Goal: Communication & Community: Answer question/provide support

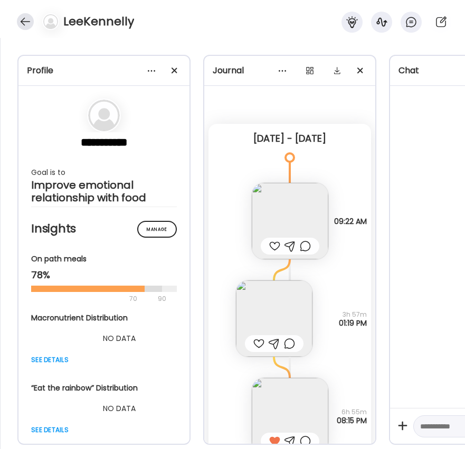
click at [25, 16] on div at bounding box center [25, 21] width 17 height 17
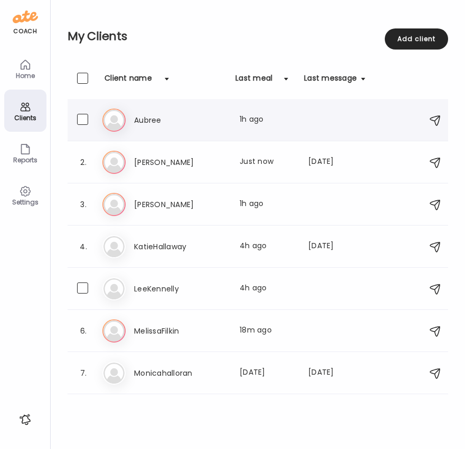
click at [141, 121] on h3 "Aubree" at bounding box center [180, 120] width 93 height 13
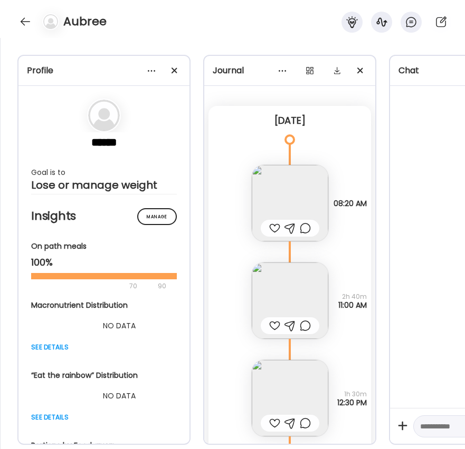
scroll to position [32, 0]
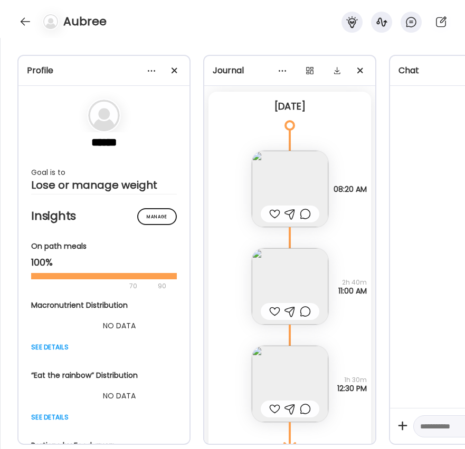
click at [296, 175] on img at bounding box center [290, 189] width 76 height 76
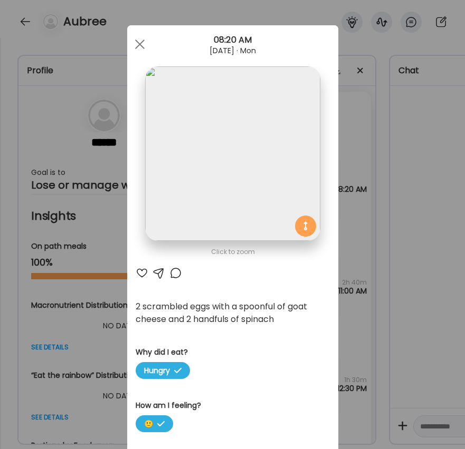
click at [136, 42] on div at bounding box center [139, 44] width 21 height 21
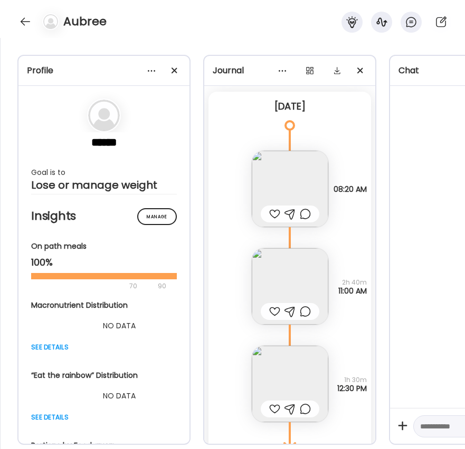
click at [291, 273] on img at bounding box center [290, 286] width 76 height 76
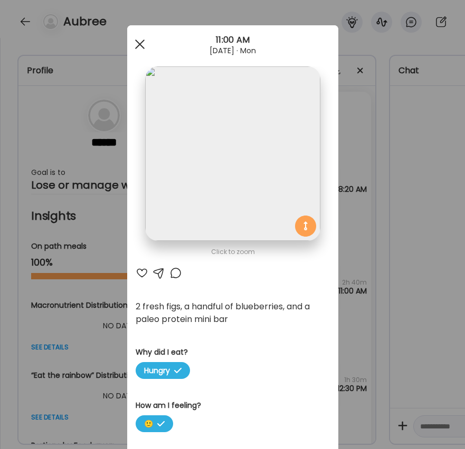
click at [137, 41] on span at bounding box center [139, 44] width 9 height 9
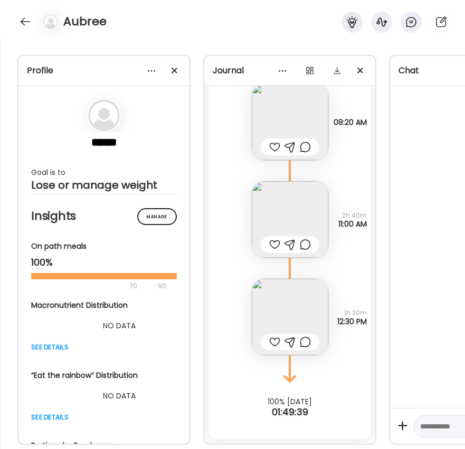
scroll to position [99, 0]
click at [290, 306] on img at bounding box center [290, 317] width 76 height 76
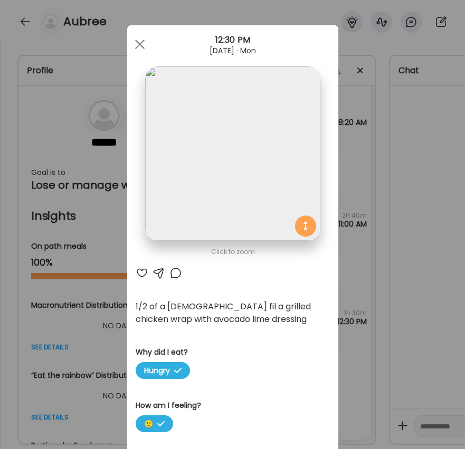
click at [349, 289] on div "Ate Coach Dashboard Wahoo! It’s official Take a moment to set up your Coach Pro…" at bounding box center [232, 224] width 465 height 449
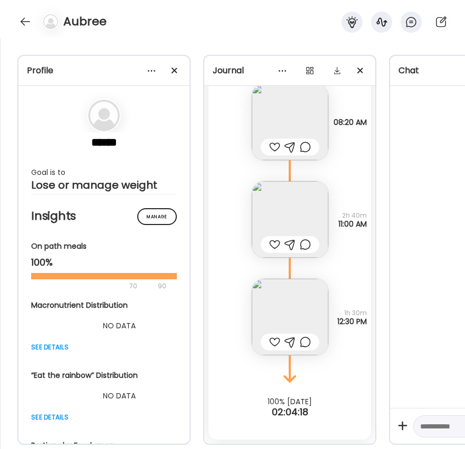
click at [289, 223] on img at bounding box center [290, 219] width 76 height 76
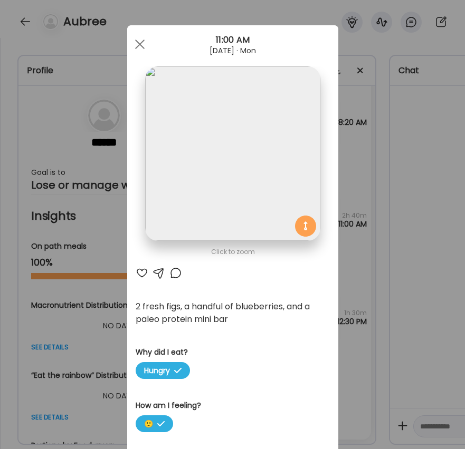
click at [289, 223] on img at bounding box center [232, 153] width 175 height 175
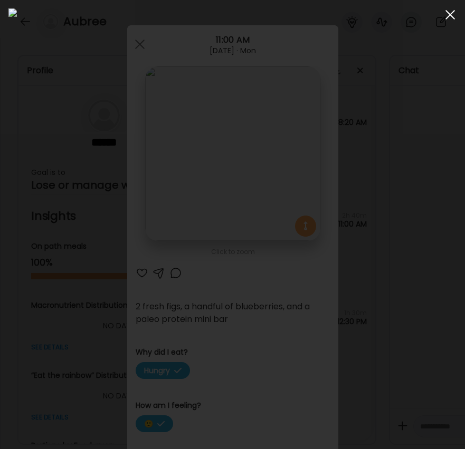
click at [449, 15] on span at bounding box center [449, 14] width 9 height 9
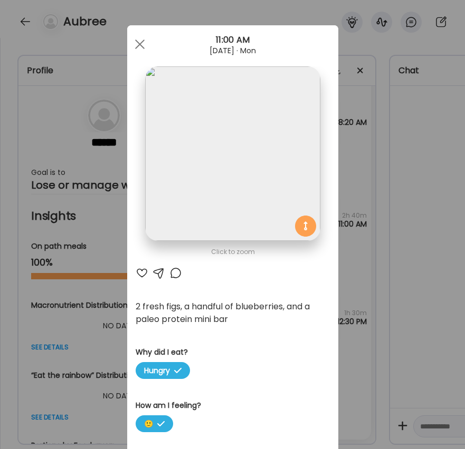
click at [360, 304] on div "Ate Coach Dashboard Wahoo! It’s official Take a moment to set up your Coach Pro…" at bounding box center [232, 224] width 465 height 449
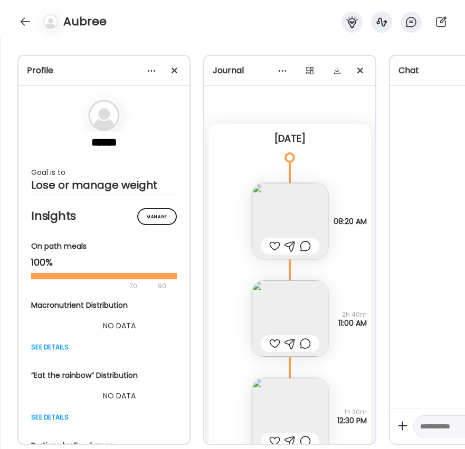
scroll to position [0, 0]
click at [306, 221] on img at bounding box center [290, 221] width 76 height 76
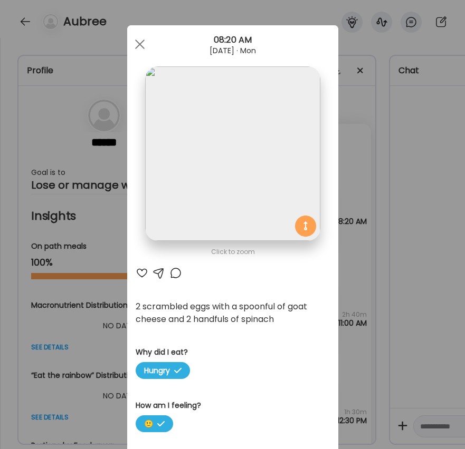
click at [306, 221] on img at bounding box center [232, 153] width 175 height 175
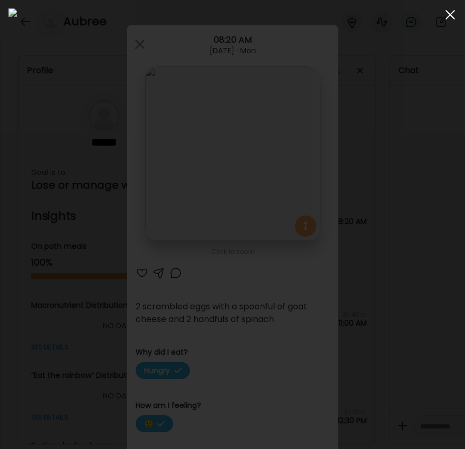
click at [449, 14] on span at bounding box center [449, 14] width 9 height 9
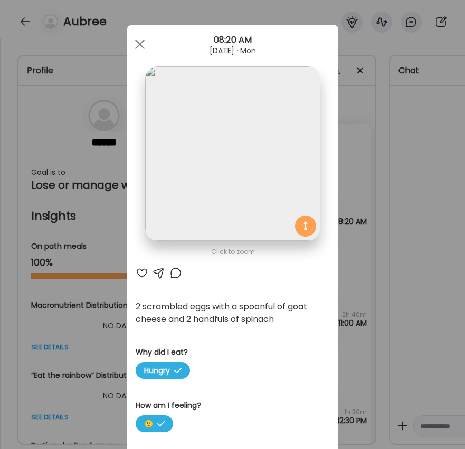
scroll to position [2, 0]
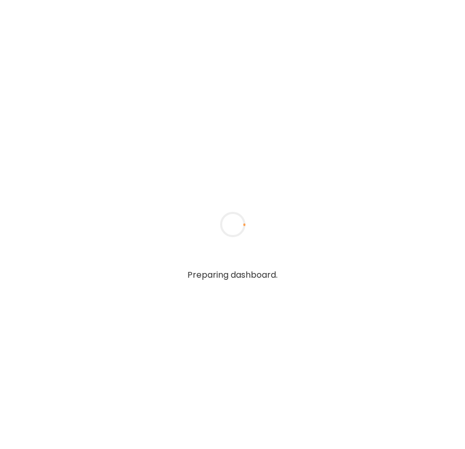
type textarea "**********"
type input "**********"
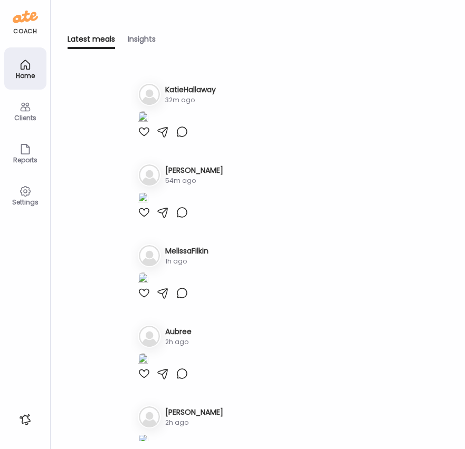
click at [24, 111] on icon at bounding box center [25, 107] width 10 height 9
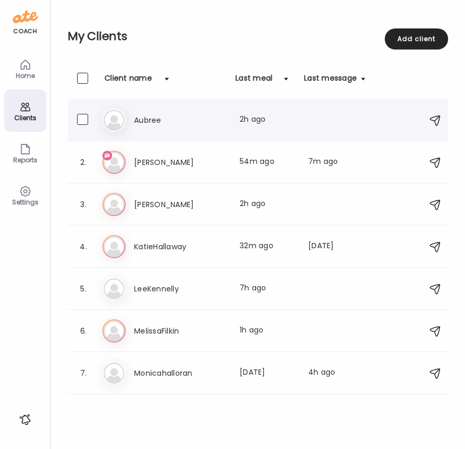
click at [164, 122] on h3 "Aubree" at bounding box center [180, 120] width 93 height 13
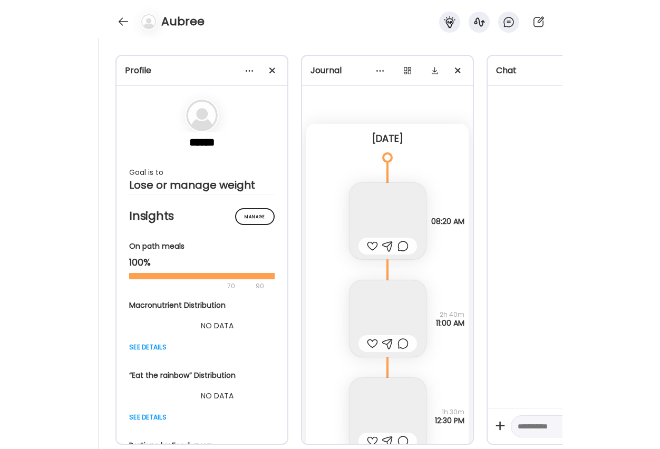
scroll to position [99, 0]
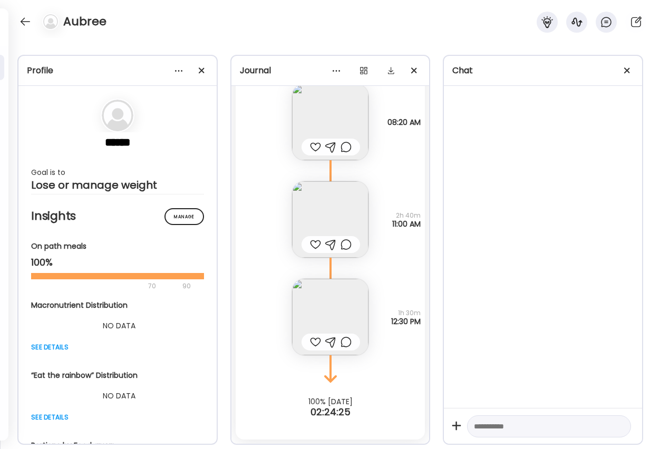
click at [464, 429] on textarea at bounding box center [539, 426] width 131 height 13
paste textarea "**********"
type textarea "**********"
click at [464, 425] on textarea at bounding box center [539, 426] width 131 height 13
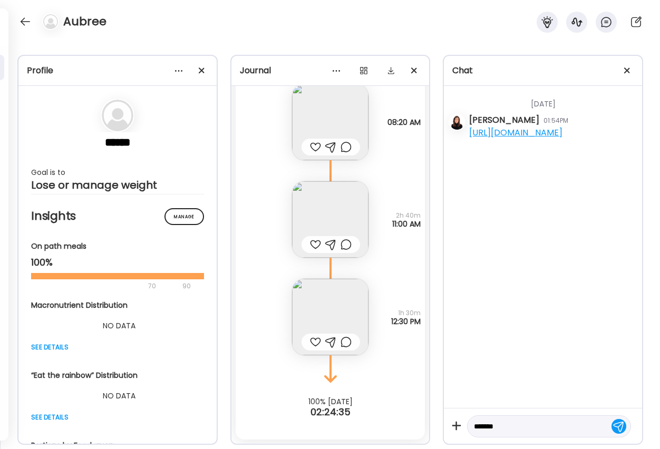
type textarea "********"
click at [25, 22] on div at bounding box center [25, 21] width 17 height 17
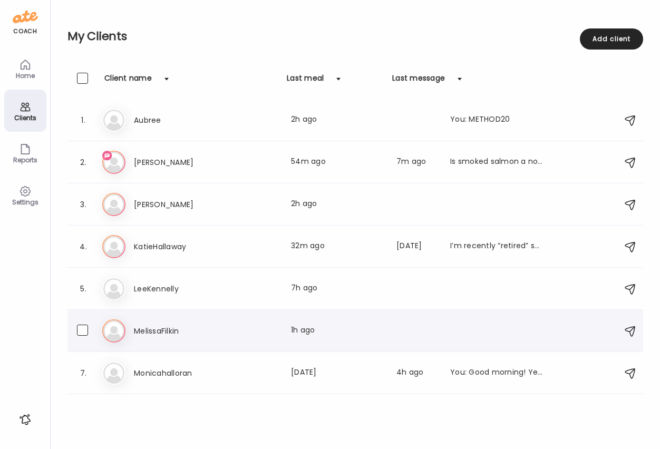
click at [162, 326] on h3 "MelissaFilkin" at bounding box center [180, 331] width 93 height 13
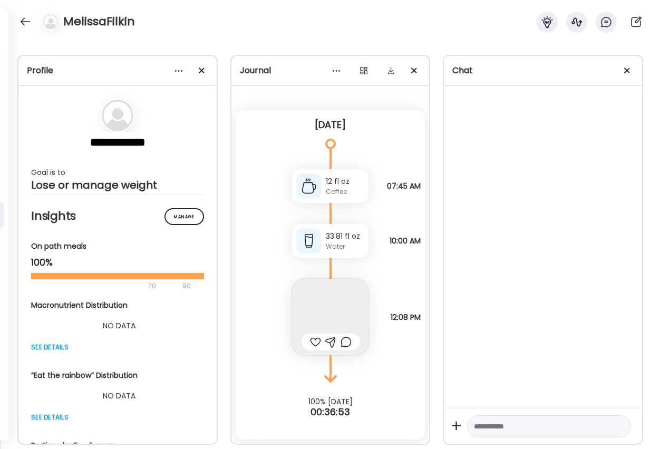
scroll to position [14, 0]
click at [333, 302] on img at bounding box center [330, 317] width 76 height 76
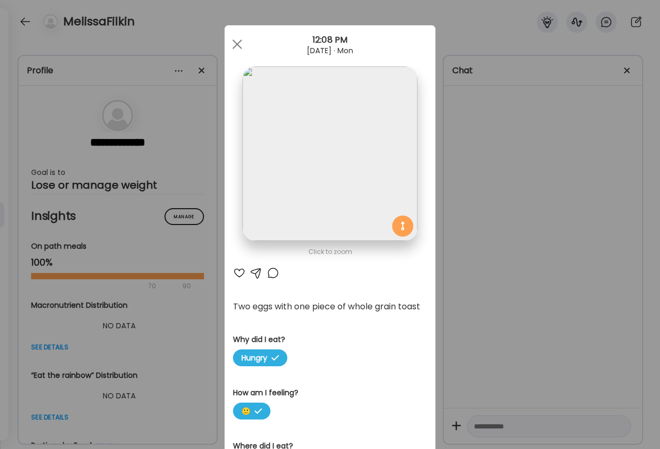
scroll to position [0, 0]
click at [234, 46] on div at bounding box center [237, 44] width 21 height 21
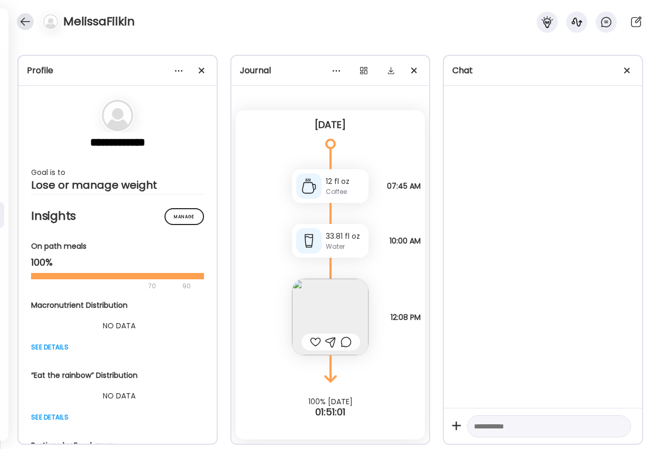
click at [23, 24] on div at bounding box center [25, 21] width 17 height 17
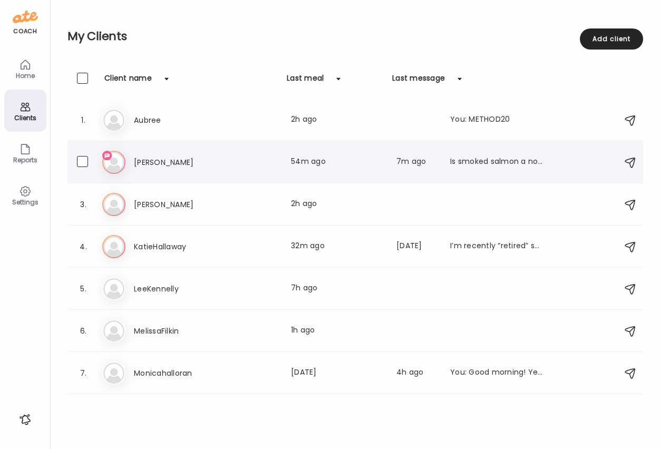
click at [113, 164] on img at bounding box center [113, 162] width 21 height 21
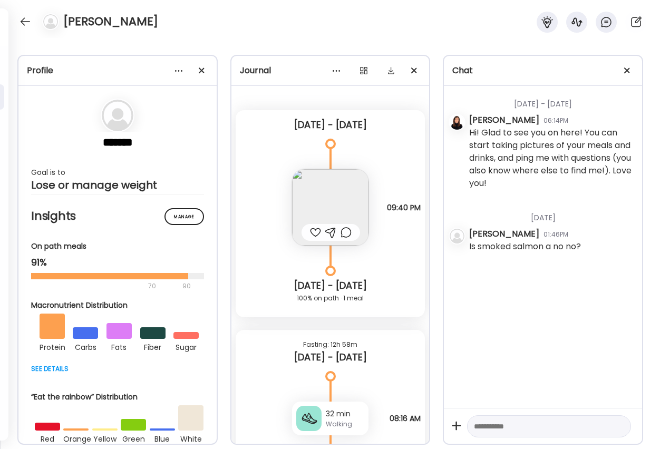
scroll to position [1975, 0]
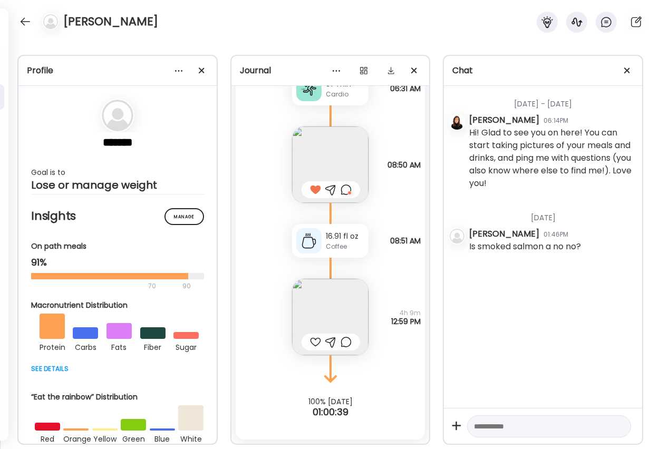
click at [464, 429] on textarea at bounding box center [539, 426] width 131 height 13
type textarea "**********"
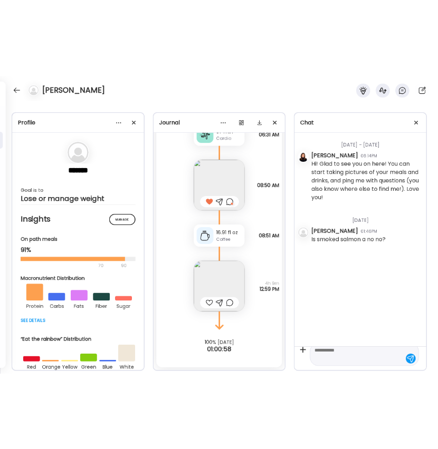
scroll to position [0, 0]
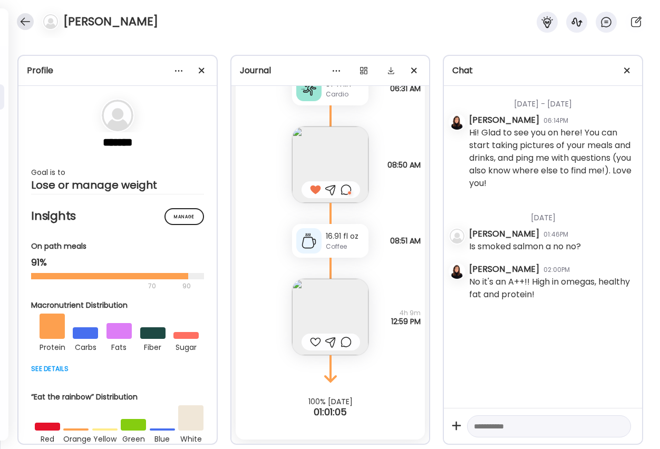
click at [26, 20] on div at bounding box center [25, 21] width 17 height 17
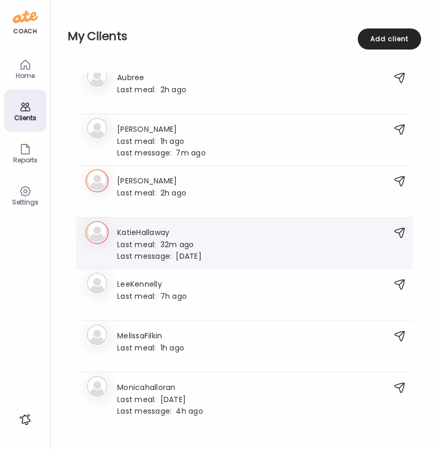
scroll to position [10, 0]
click at [156, 345] on span "Last meal:" at bounding box center [138, 348] width 43 height 11
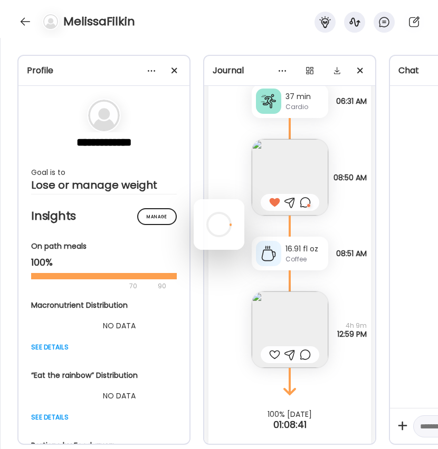
scroll to position [14, 0]
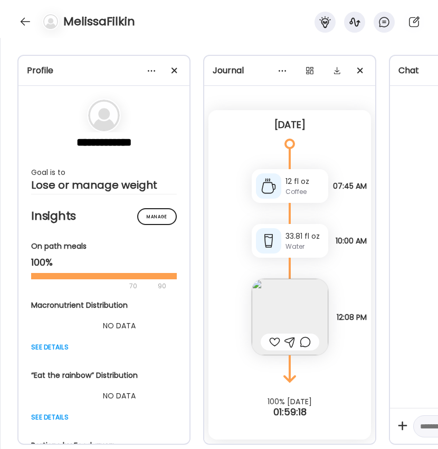
click at [299, 309] on img at bounding box center [290, 317] width 76 height 76
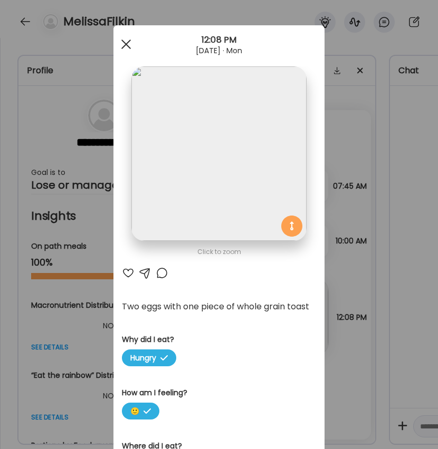
click at [127, 43] on div at bounding box center [126, 44] width 21 height 21
